Goal: Communication & Community: Ask a question

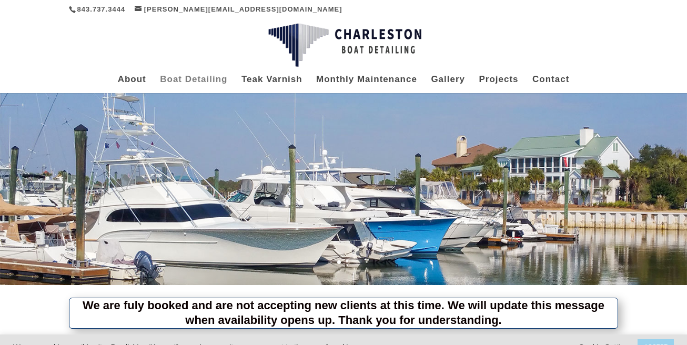
click at [191, 76] on link "Boat Detailing" at bounding box center [193, 84] width 67 height 17
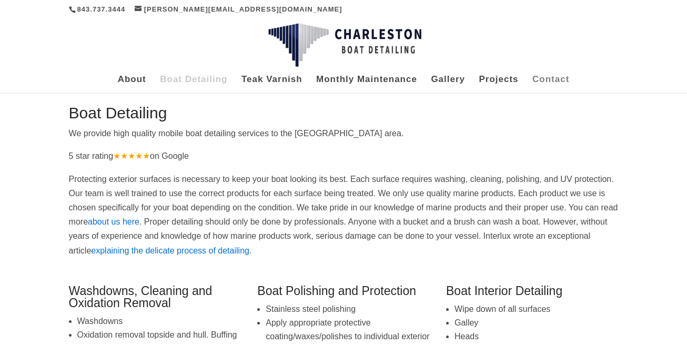
click at [554, 78] on link "Contact" at bounding box center [551, 84] width 37 height 17
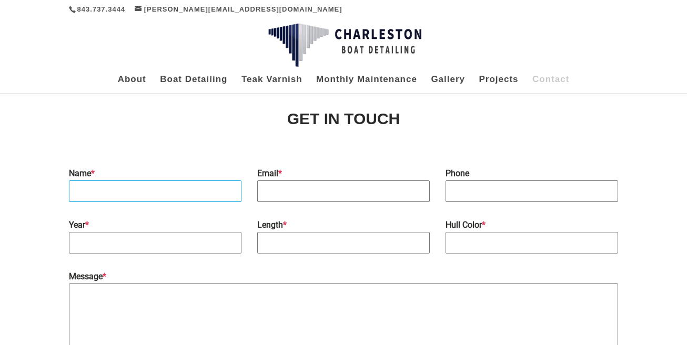
click at [155, 191] on input "Name *" at bounding box center [155, 192] width 173 height 22
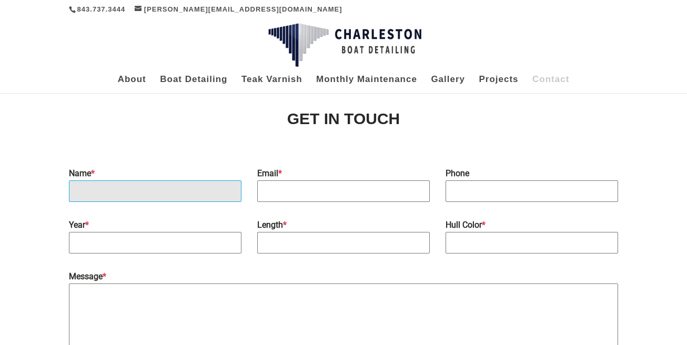
type input "Matt Griffith"
type input "gladesdayzcharters@gmail.com"
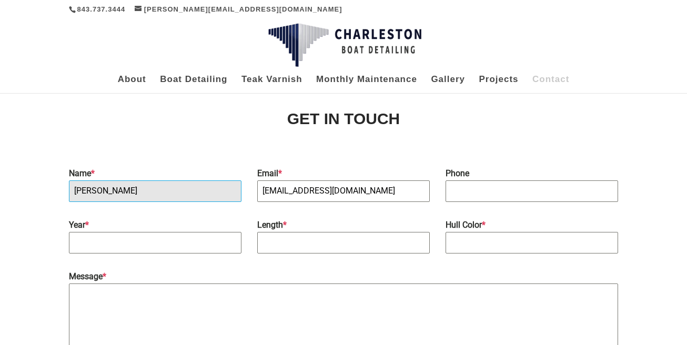
type input "2395953474"
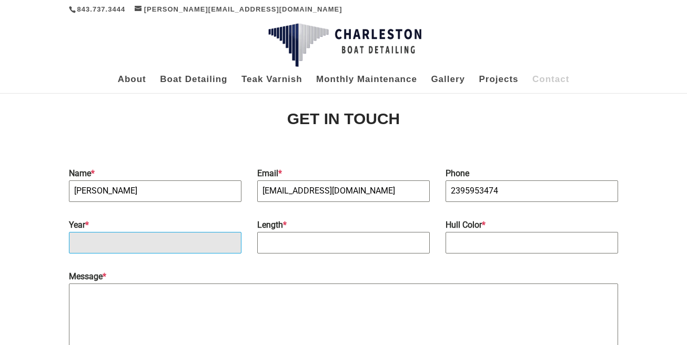
click at [128, 243] on input "Year *" at bounding box center [155, 243] width 173 height 22
type input "2021"
click at [287, 247] on input "Length *" at bounding box center [343, 243] width 173 height 22
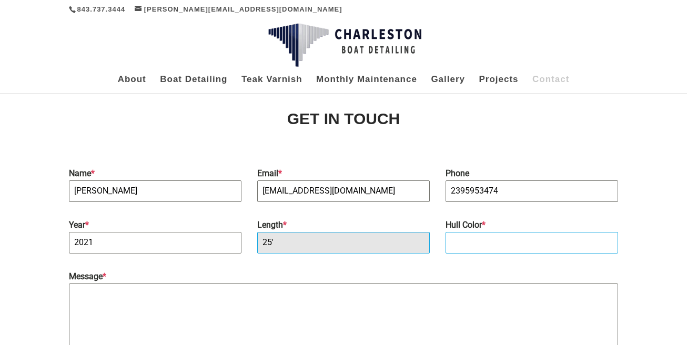
type input "25'"
click at [485, 242] on input "Hull Color *" at bounding box center [532, 243] width 173 height 22
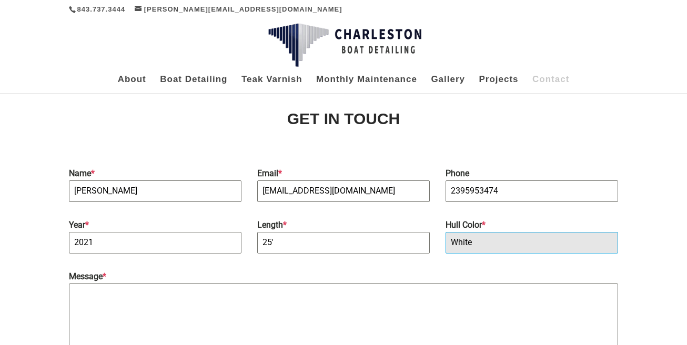
type input "White"
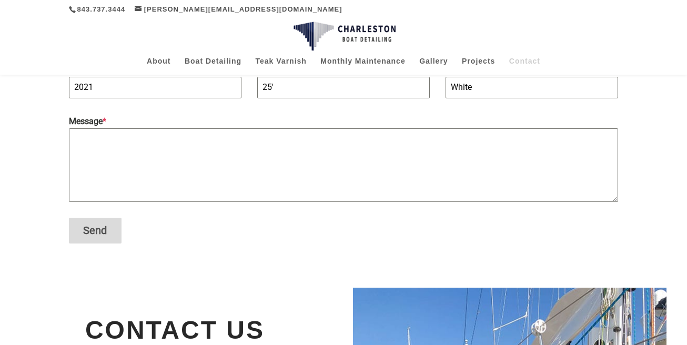
scroll to position [136, 0]
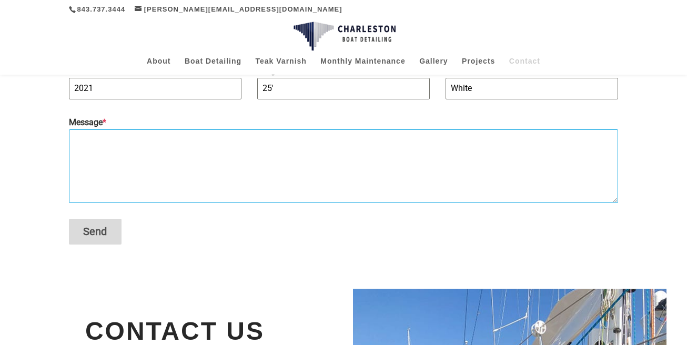
click at [316, 163] on textarea "Message *" at bounding box center [344, 166] width 550 height 74
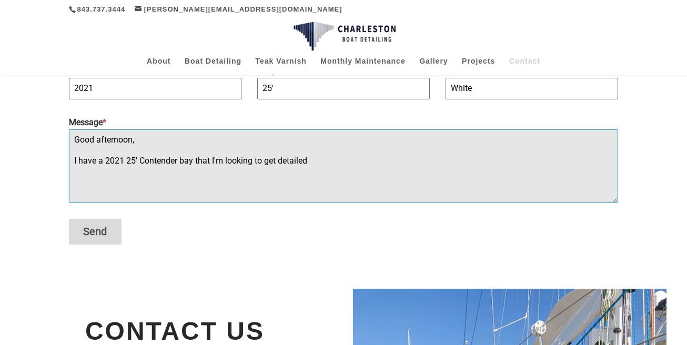
click at [317, 157] on textarea "Good afternoon, I have a 2021 25' Contender bay that I'm looking to get detailed" at bounding box center [344, 166] width 550 height 74
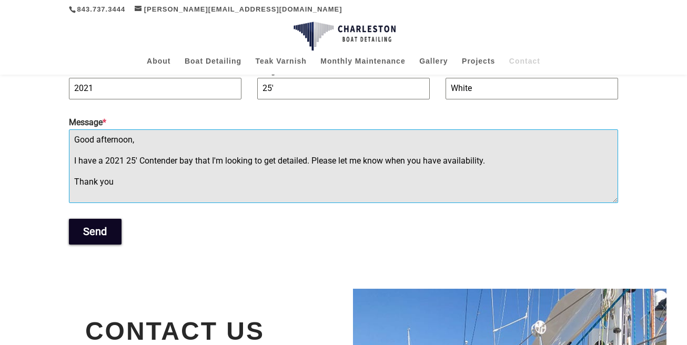
type textarea "Good afternoon, I have a 2021 25' Contender bay that I'm looking to get detaile…"
click at [98, 223] on button "Send" at bounding box center [95, 232] width 53 height 26
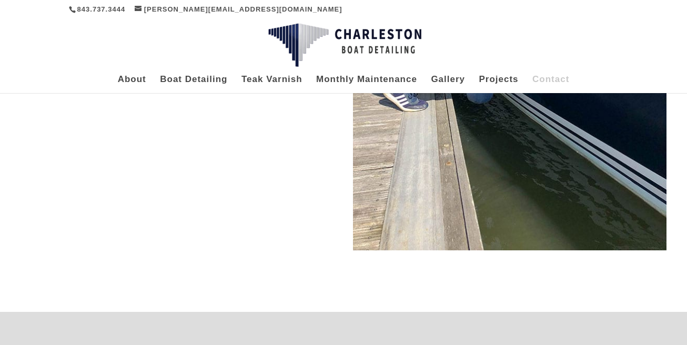
scroll to position [0, 0]
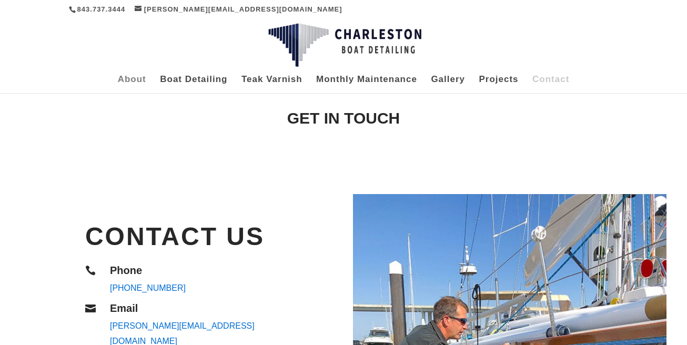
click at [138, 76] on link "About" at bounding box center [132, 84] width 28 height 17
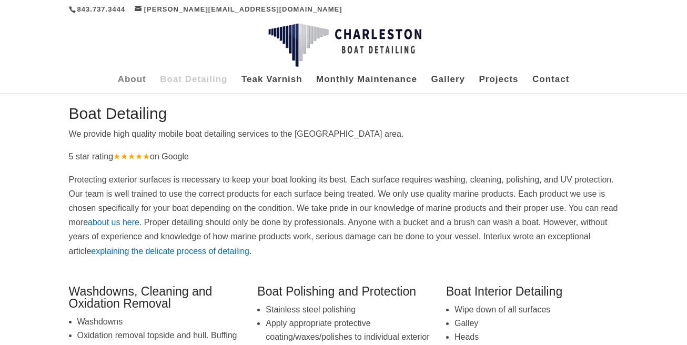
click at [129, 80] on link "About" at bounding box center [132, 84] width 28 height 17
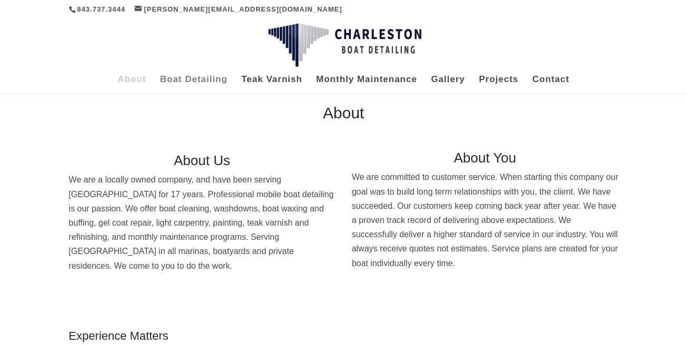
click at [188, 89] on link "Boat Detailing" at bounding box center [193, 84] width 67 height 17
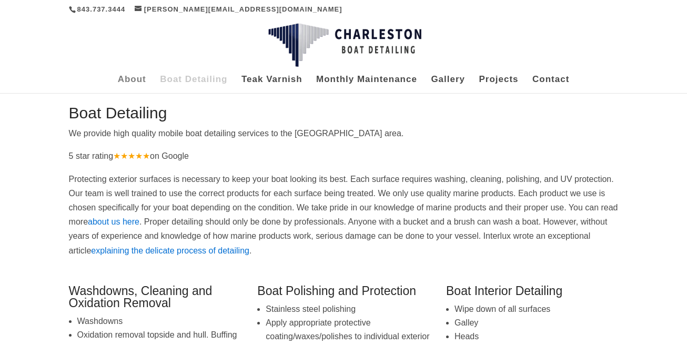
click at [134, 79] on link "About" at bounding box center [132, 84] width 28 height 17
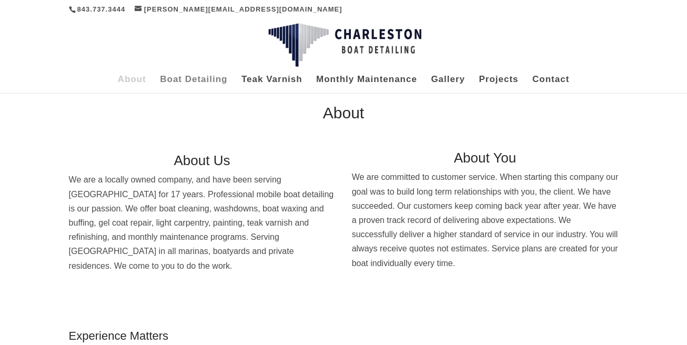
click at [195, 80] on link "Boat Detailing" at bounding box center [193, 84] width 67 height 17
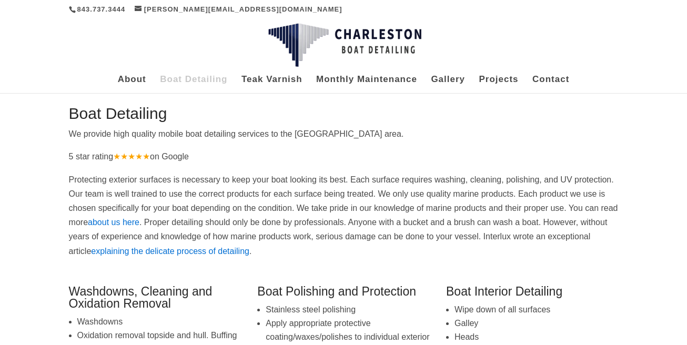
click at [364, 48] on img at bounding box center [344, 45] width 153 height 44
